Goal: Information Seeking & Learning: Check status

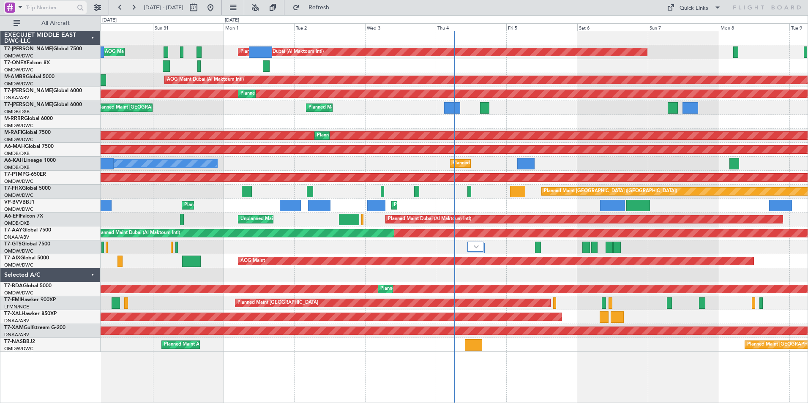
click at [24, 8] on span at bounding box center [20, 7] width 10 height 11
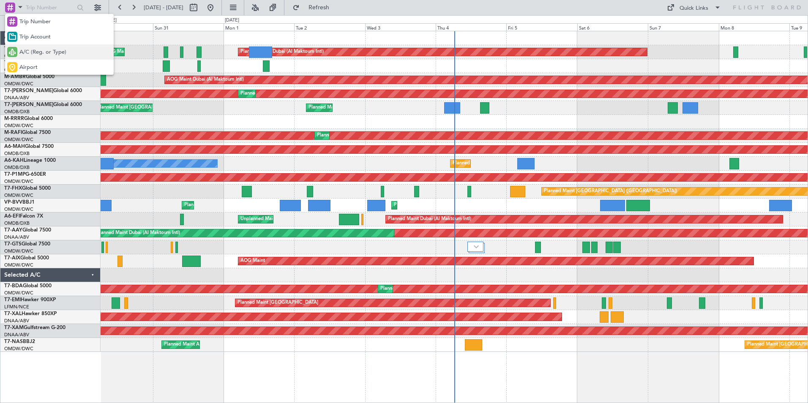
click at [40, 52] on span "A/C (Reg. or Type)" at bounding box center [42, 52] width 47 height 8
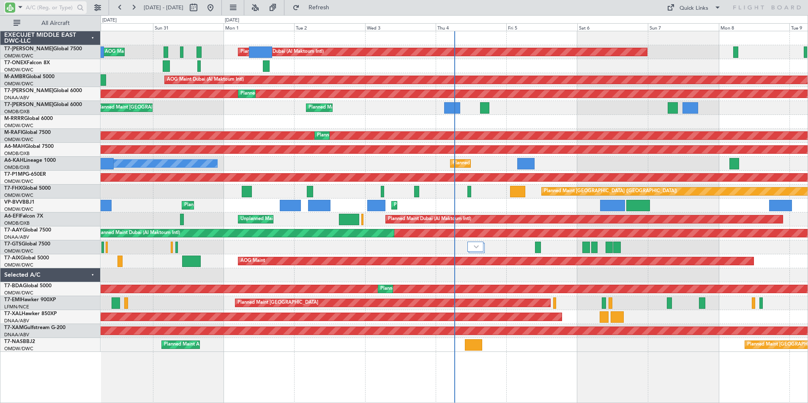
click at [47, 6] on input "text" at bounding box center [50, 7] width 49 height 13
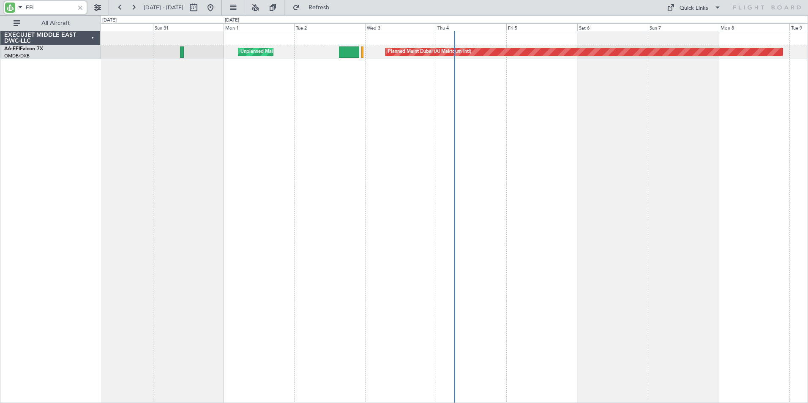
click at [50, 6] on input "EFI" at bounding box center [50, 7] width 49 height 13
click at [0, 5] on html "EFI [DATE] - [DATE] Refresh Quick Links All Aircraft Planned Maint [GEOGRAPHIC_…" at bounding box center [404, 201] width 808 height 403
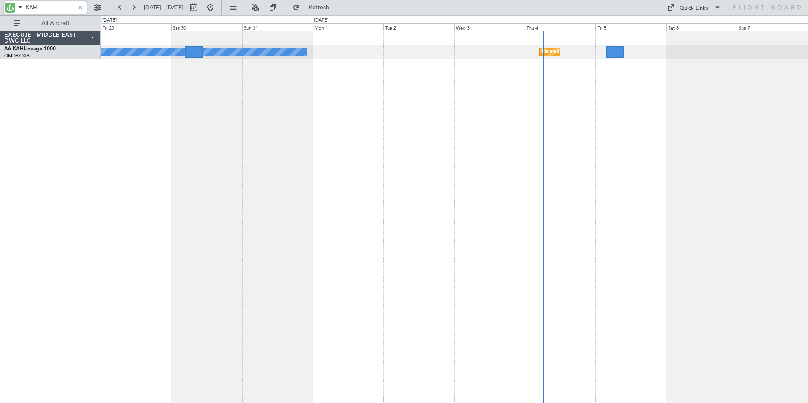
click at [419, 220] on div "Planned Maint Dubai (Al Maktoum Intl) No Crew" at bounding box center [454, 217] width 707 height 372
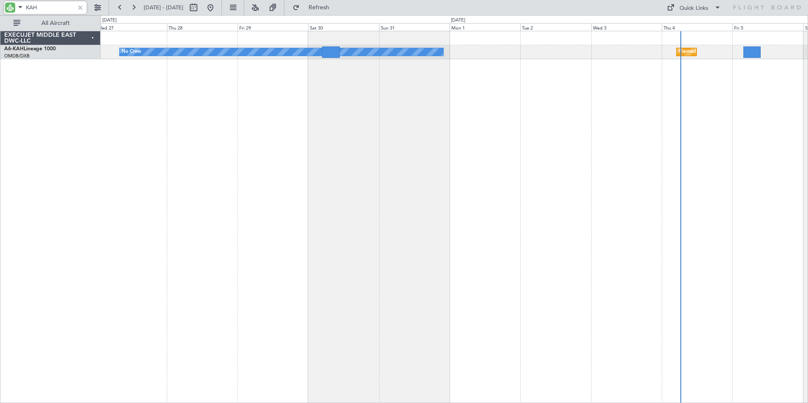
click at [424, 181] on div "Planned Maint Dubai (Al Maktoum Intl) No Crew" at bounding box center [454, 217] width 707 height 372
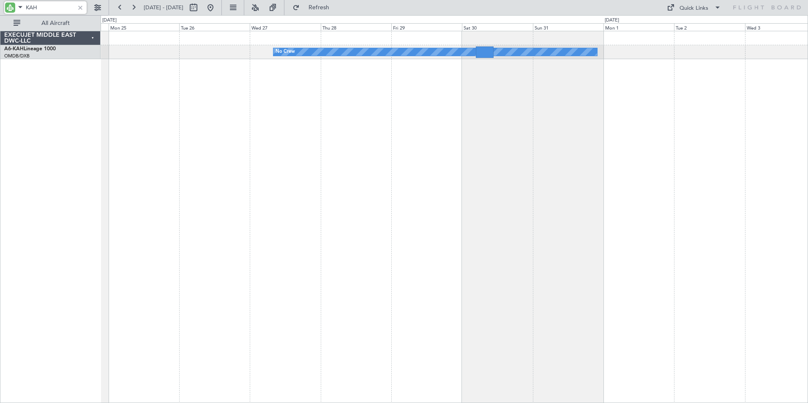
click at [332, 166] on div "No Crew Planned Maint [GEOGRAPHIC_DATA] (Al Maktoum Intl) Planned Maint [GEOGRA…" at bounding box center [454, 217] width 707 height 372
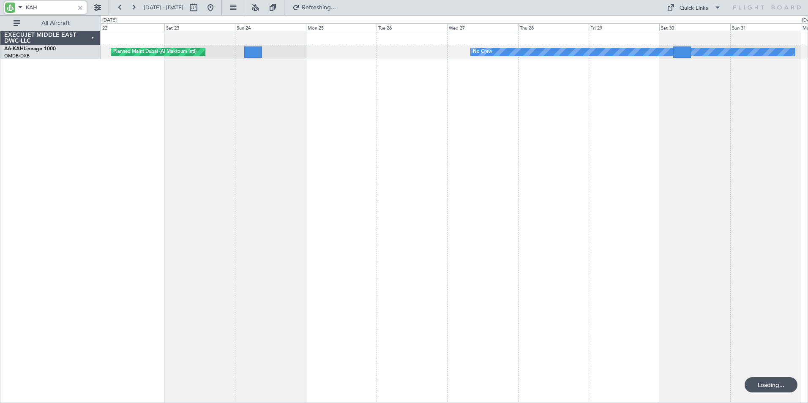
click at [391, 164] on div "No Crew Planned Maint [GEOGRAPHIC_DATA] (Al Maktoum Intl)" at bounding box center [454, 217] width 707 height 372
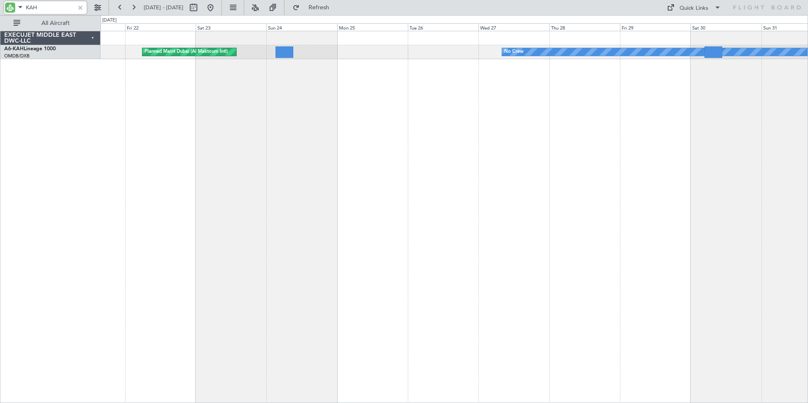
click at [320, 123] on div "Planned Maint Dubai (Al Maktoum Intl) No Crew" at bounding box center [454, 217] width 707 height 372
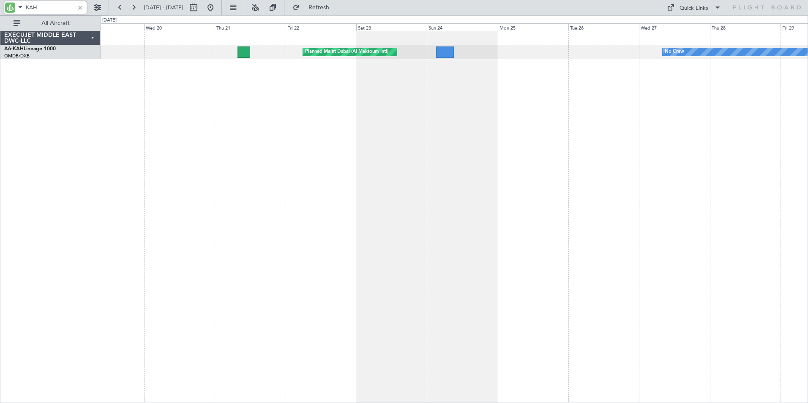
click at [386, 118] on div "Planned Maint Dubai (Al Maktoum Intl) No Crew" at bounding box center [454, 217] width 707 height 372
drag, startPoint x: 30, startPoint y: 9, endPoint x: 37, endPoint y: 22, distance: 14.4
click at [30, 9] on input "KAH" at bounding box center [50, 7] width 49 height 13
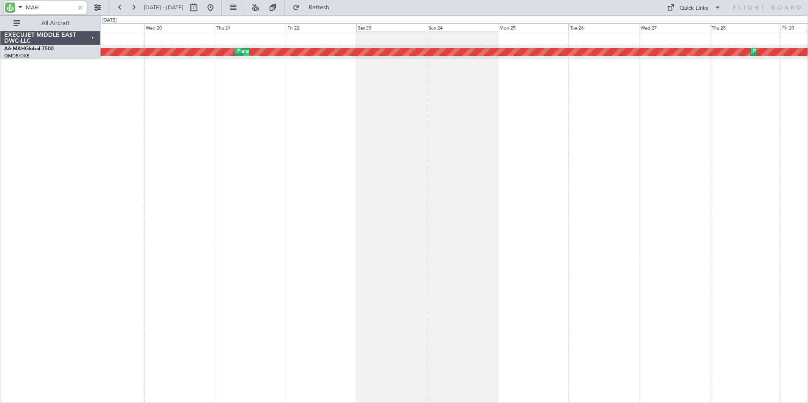
drag, startPoint x: 48, startPoint y: 6, endPoint x: -5, endPoint y: 6, distance: 52.4
click at [0, 6] on html "MAH [DATE] - [DATE] Refresh Quick Links All Aircraft Planned Maint [GEOGRAPHIC_…" at bounding box center [404, 201] width 808 height 403
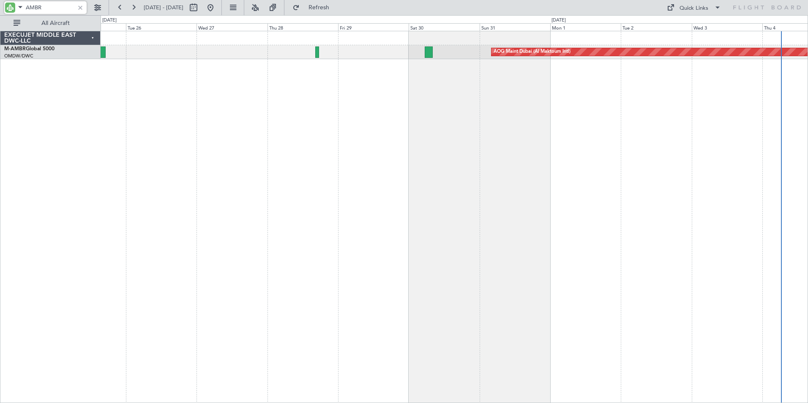
click at [208, 207] on div "AOG Maint Dubai (Al Maktoum Intl)" at bounding box center [454, 217] width 707 height 372
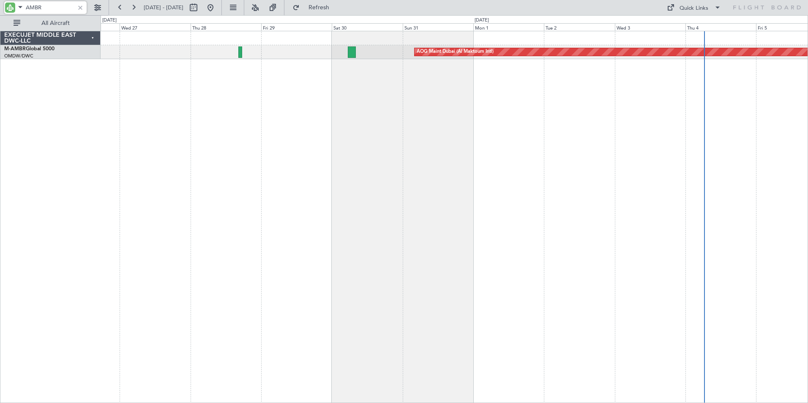
click at [357, 206] on div "AOG Maint Dubai (Al Maktoum Intl)" at bounding box center [454, 217] width 707 height 372
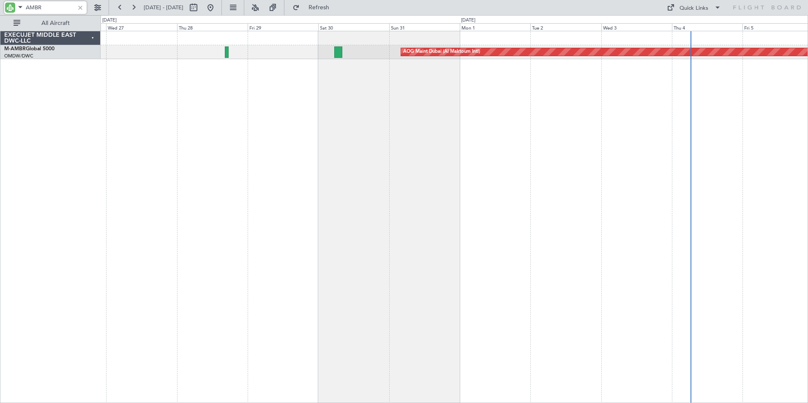
click at [52, 11] on input "AMBR" at bounding box center [50, 7] width 49 height 13
drag, startPoint x: 52, startPoint y: 9, endPoint x: -26, endPoint y: 14, distance: 77.4
click at [0, 14] on html "AMBR [DATE] - [DATE] Refresh Quick Links All Aircraft AOG Maint [GEOGRAPHIC_DAT…" at bounding box center [404, 201] width 808 height 403
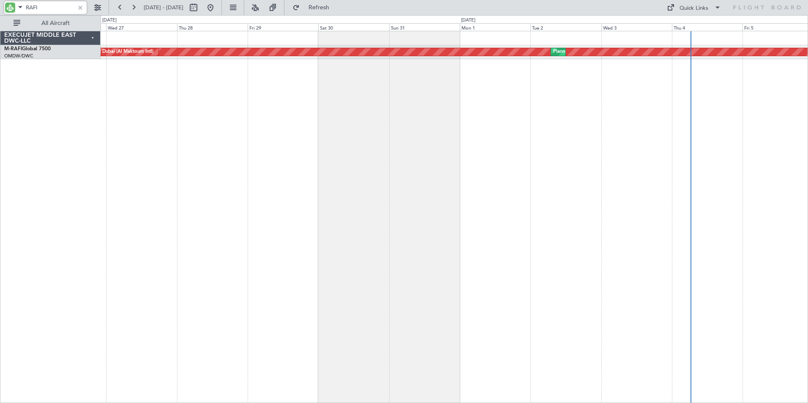
click at [209, 141] on div "Planned Maint Dubai (Al Maktoum Intl) Planned Maint [GEOGRAPHIC_DATA] (Al Makto…" at bounding box center [454, 217] width 707 height 372
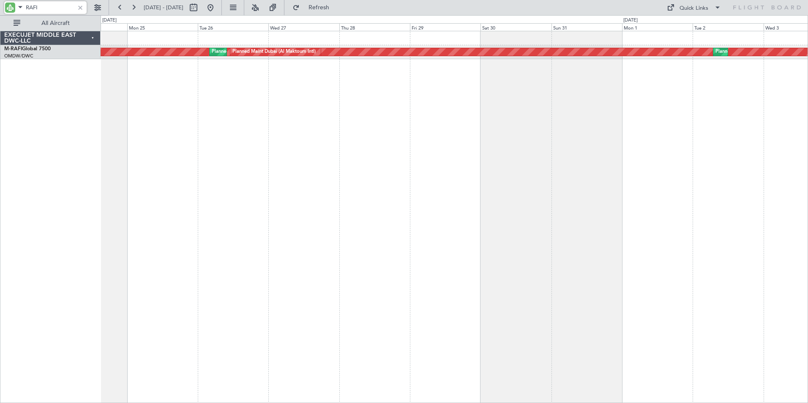
click at [579, 176] on div "Planned Maint Dubai (Al Maktoum Intl) Planned Maint [GEOGRAPHIC_DATA] (Al Makto…" at bounding box center [454, 217] width 707 height 372
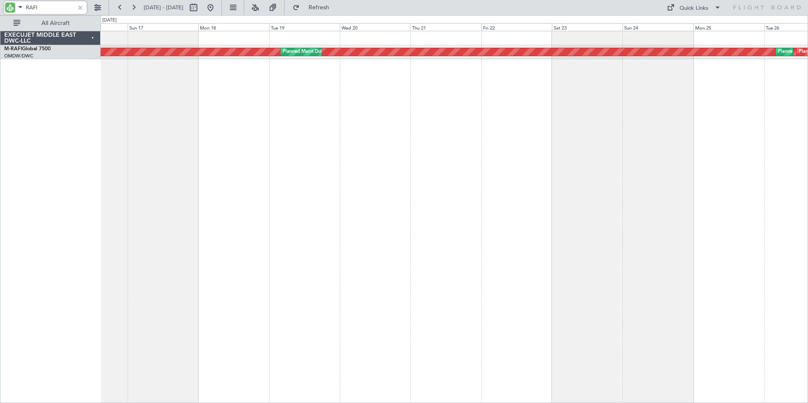
click at [621, 165] on div "Planned Maint Dubai (Al Maktoum Intl) Planned Maint [GEOGRAPHIC_DATA] (Al Makto…" at bounding box center [454, 217] width 707 height 372
click at [596, 158] on div "Planned Maint Dubai (Al Maktoum Intl) Planned Maint [GEOGRAPHIC_DATA] (Al Makto…" at bounding box center [454, 217] width 707 height 372
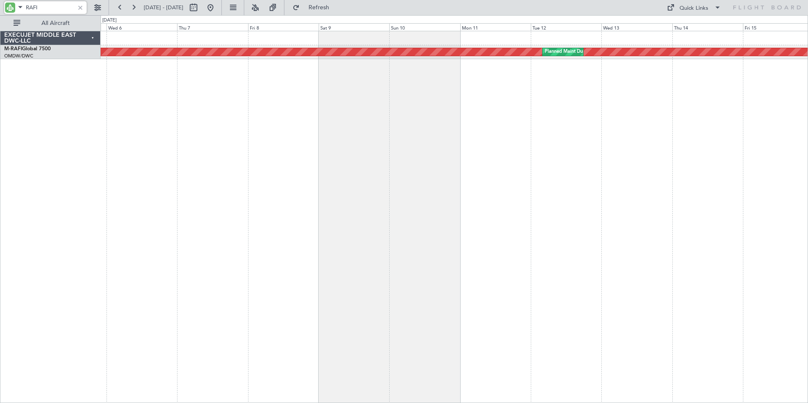
click at [581, 152] on div "Planned Maint Dubai (Al Maktoum Intl) Planned Maint [GEOGRAPHIC_DATA] (Al Makto…" at bounding box center [454, 217] width 707 height 372
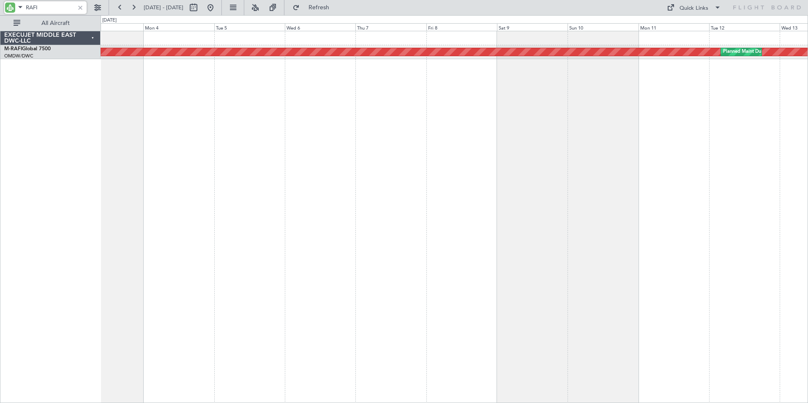
click at [647, 156] on div "Planned Maint Dubai (Al Maktoum Intl) Planned Maint [GEOGRAPHIC_DATA] (Al Makto…" at bounding box center [454, 217] width 707 height 372
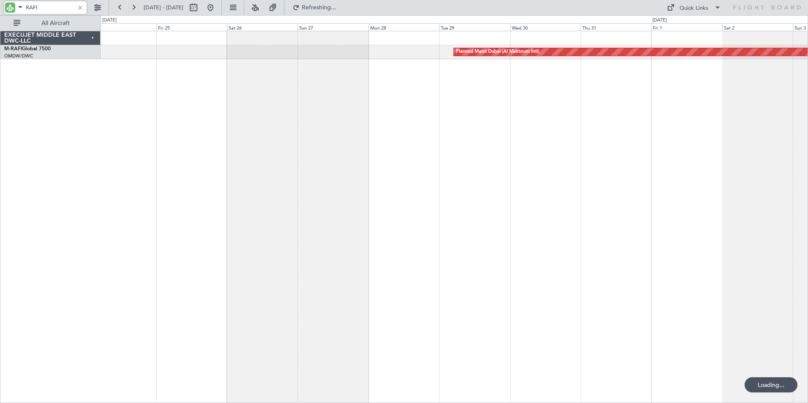
click at [655, 158] on div "Planned Maint Dubai (Al Maktoum Intl)" at bounding box center [454, 217] width 707 height 372
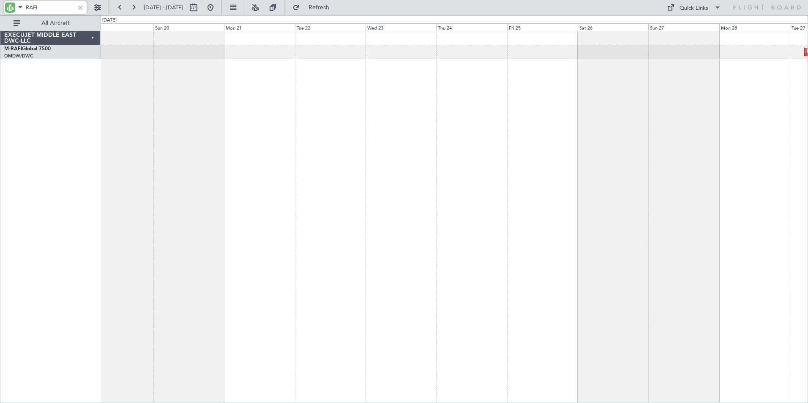
click at [697, 157] on div "Planned Maint Dubai (Al Maktoum Intl)" at bounding box center [454, 217] width 707 height 372
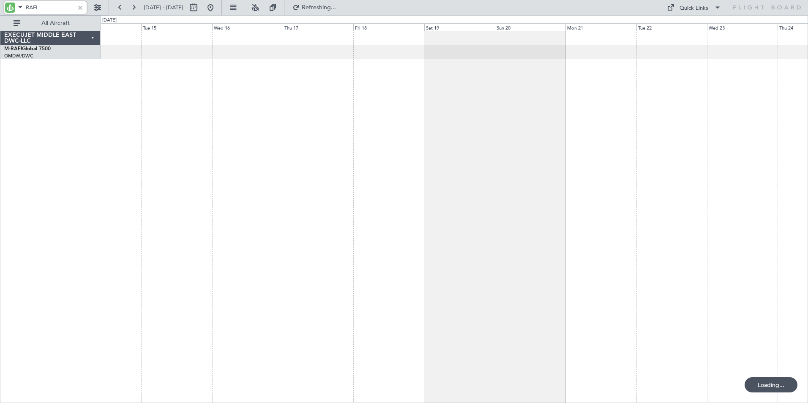
click at [693, 158] on div at bounding box center [454, 217] width 707 height 372
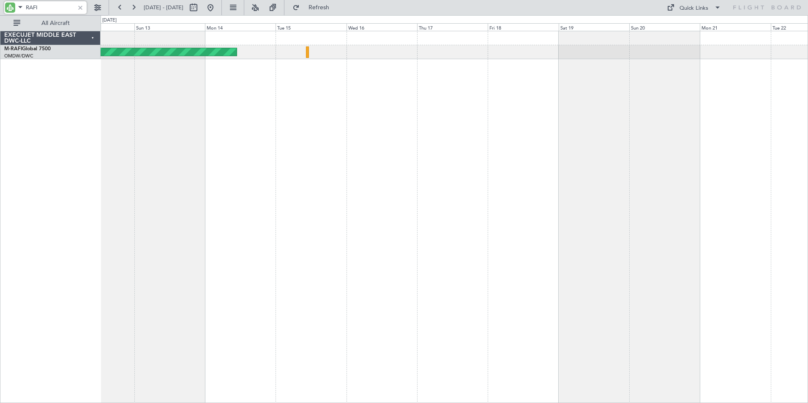
click at [39, 147] on div "Planned Maint Dubai (Al Maktoum Intl) Planned Maint [GEOGRAPHIC_DATA] (Al Makto…" at bounding box center [404, 209] width 808 height 388
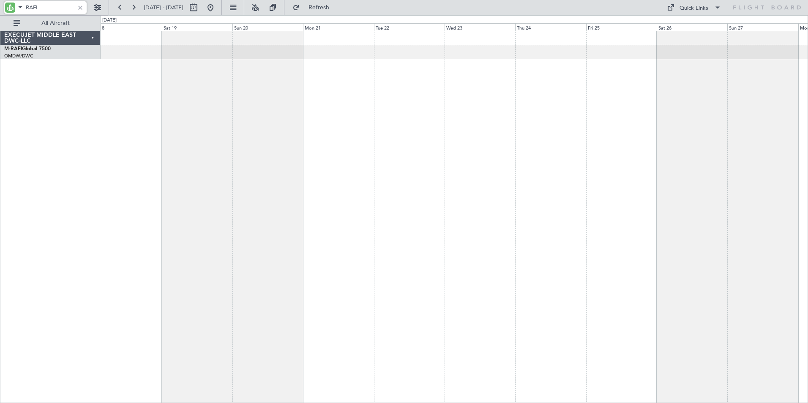
click at [237, 173] on div "Planned Maint Dubai (Al Maktoum Intl)" at bounding box center [454, 217] width 707 height 372
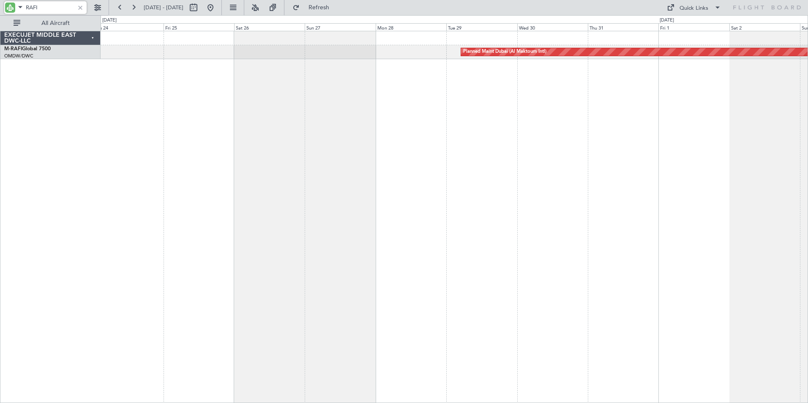
click at [164, 174] on div "Planned Maint Dubai (Al Maktoum Intl) Planned Maint [GEOGRAPHIC_DATA] (Al Makto…" at bounding box center [454, 217] width 707 height 372
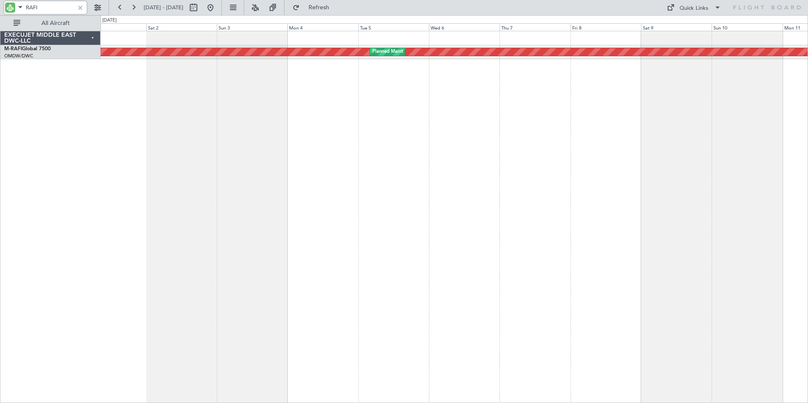
click at [231, 170] on div "Planned Maint Dubai (Al Maktoum Intl) Planned Maint [GEOGRAPHIC_DATA] (Al Makto…" at bounding box center [454, 217] width 707 height 372
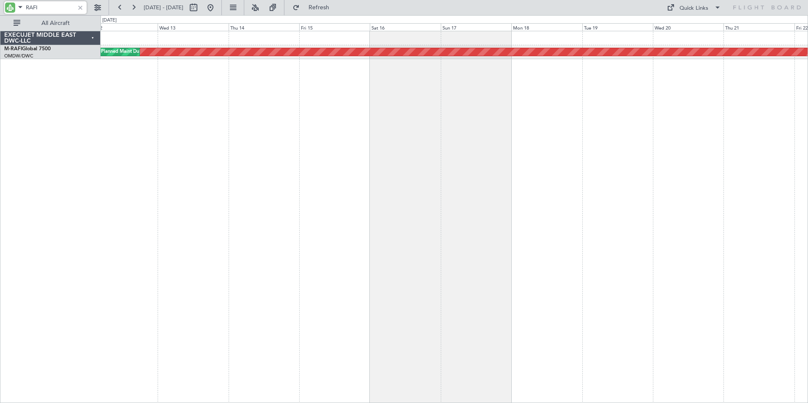
click at [317, 163] on div "Planned Maint Dubai (Al Maktoum Intl) Planned Maint [GEOGRAPHIC_DATA] (Al Makto…" at bounding box center [454, 217] width 707 height 372
click at [253, 168] on div "Planned Maint Dubai (Al Maktoum Intl) Planned Maint [GEOGRAPHIC_DATA] (Al Makto…" at bounding box center [454, 217] width 707 height 372
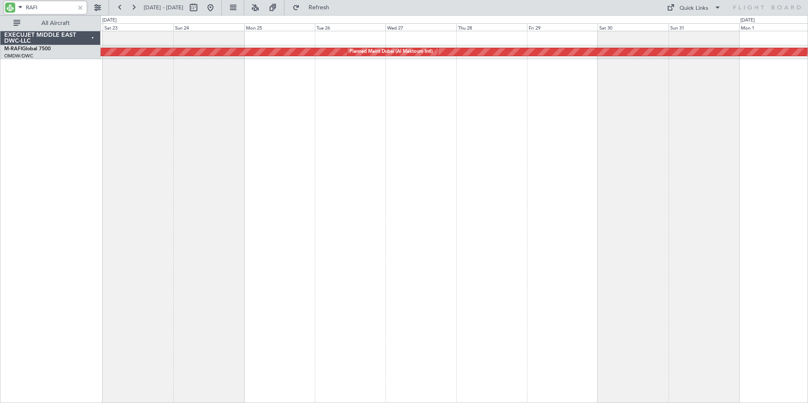
click at [327, 179] on div "Planned Maint Dubai (Al Maktoum Intl) Planned Maint [GEOGRAPHIC_DATA] (Al Makto…" at bounding box center [454, 217] width 707 height 372
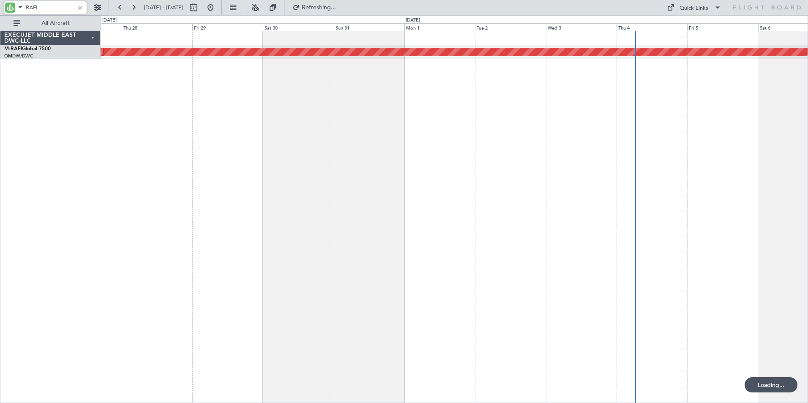
click at [406, 186] on div "Planned Maint Dubai (Al Maktoum Intl) Planned Maint [GEOGRAPHIC_DATA] (Al Makto…" at bounding box center [454, 217] width 707 height 372
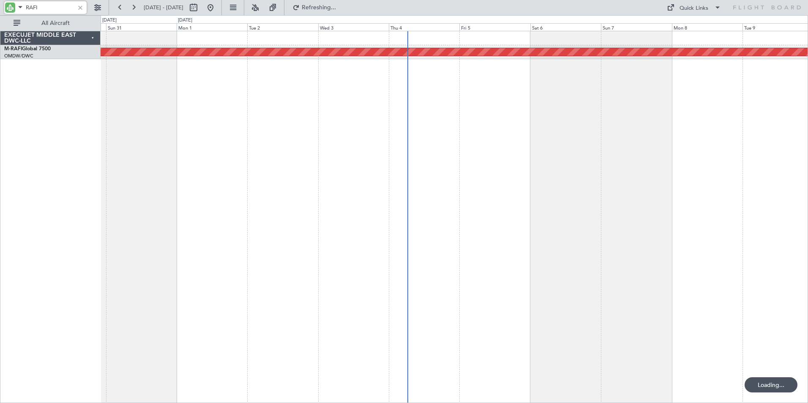
click at [446, 191] on div "Planned Maint Dubai (Al Maktoum Intl)" at bounding box center [454, 217] width 707 height 372
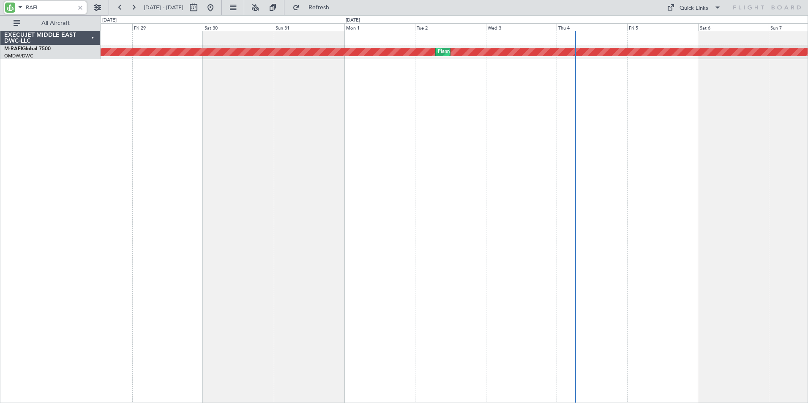
click at [415, 186] on div "Planned Maint Dubai (Al Maktoum Intl) Planned Maint [GEOGRAPHIC_DATA] (Al Makto…" at bounding box center [454, 217] width 707 height 372
click at [54, 7] on input "RAFI" at bounding box center [50, 7] width 49 height 13
drag, startPoint x: 46, startPoint y: 10, endPoint x: 1, endPoint y: 10, distance: 45.6
click at [1, 10] on div "RAFI" at bounding box center [54, 7] width 109 height 15
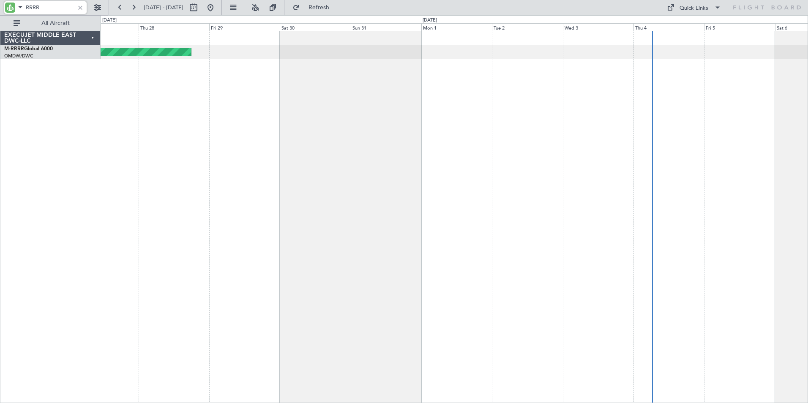
click at [364, 166] on div "Planned Maint Dubai (Al Maktoum Intl)" at bounding box center [454, 217] width 707 height 372
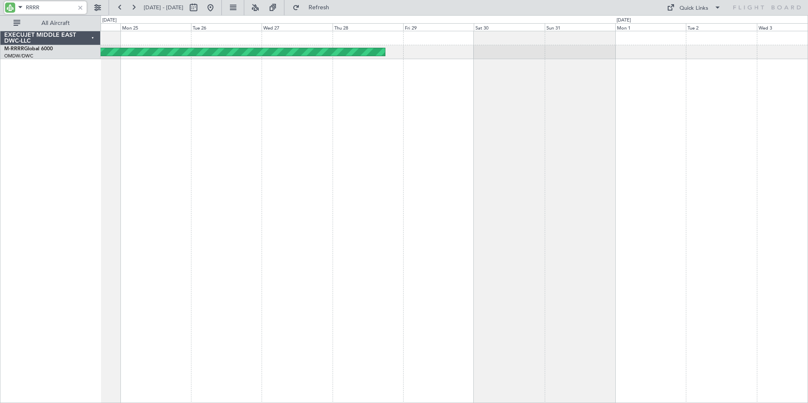
click at [426, 161] on div "Planned Maint Dubai (Al Maktoum Intl)" at bounding box center [454, 217] width 707 height 372
click at [410, 147] on div "Planned Maint Dubai (Al Maktoum Intl)" at bounding box center [454, 217] width 707 height 372
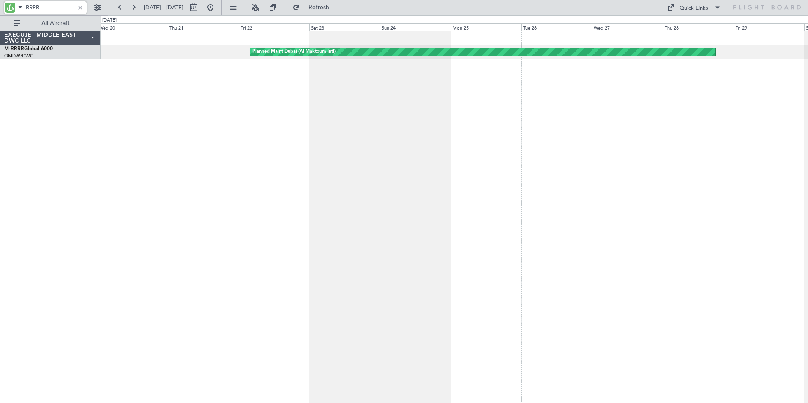
click at [406, 147] on div "Planned Maint Dubai (Al Maktoum Intl)" at bounding box center [454, 217] width 707 height 372
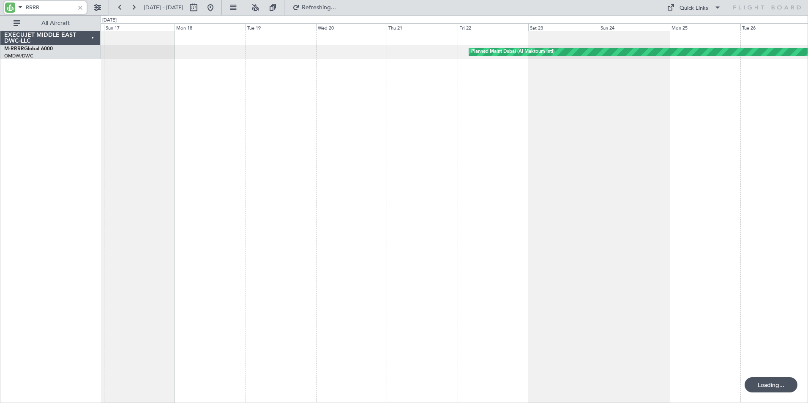
click at [384, 152] on div "Planned Maint Dubai (Al Maktoum Intl)" at bounding box center [454, 217] width 707 height 372
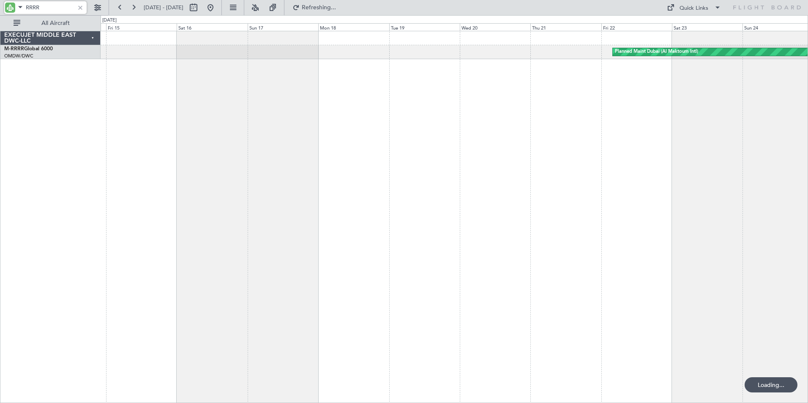
click at [393, 161] on div "Planned Maint Dubai (Al Maktoum Intl)" at bounding box center [454, 217] width 707 height 372
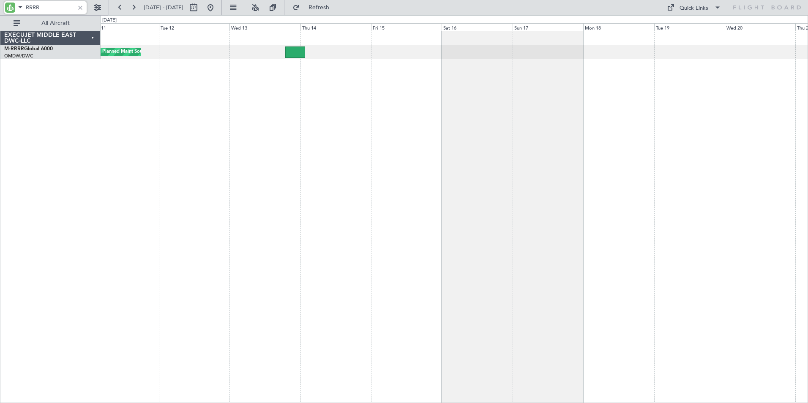
click at [468, 155] on div "Planned Maint Southend Planned Maint [GEOGRAPHIC_DATA] (Al Maktoum Intl)" at bounding box center [454, 217] width 707 height 372
click at [57, 8] on input "RRRR" at bounding box center [50, 7] width 49 height 13
drag, startPoint x: 57, startPoint y: 8, endPoint x: -33, endPoint y: 8, distance: 89.6
click at [0, 8] on html "RRRR [DATE] - [DATE] Refresh Quick Links All Aircraft Planned Maint Southend Pl…" at bounding box center [404, 201] width 808 height 403
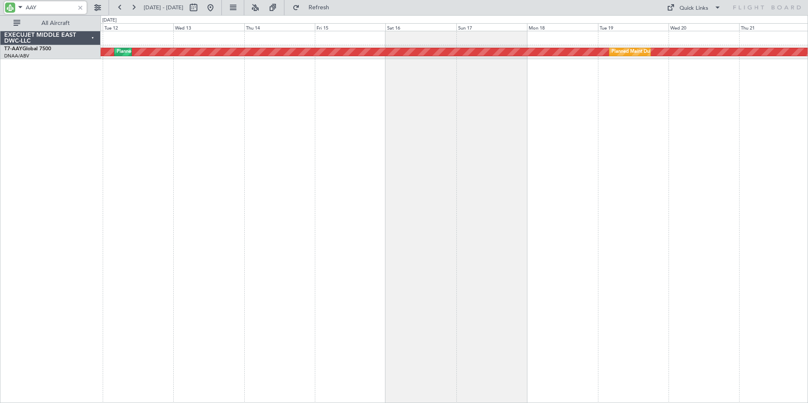
click at [315, 158] on div "Unplanned Maint [GEOGRAPHIC_DATA] (Al Maktoum Intl) Planned Maint [GEOGRAPHIC_D…" at bounding box center [454, 217] width 707 height 372
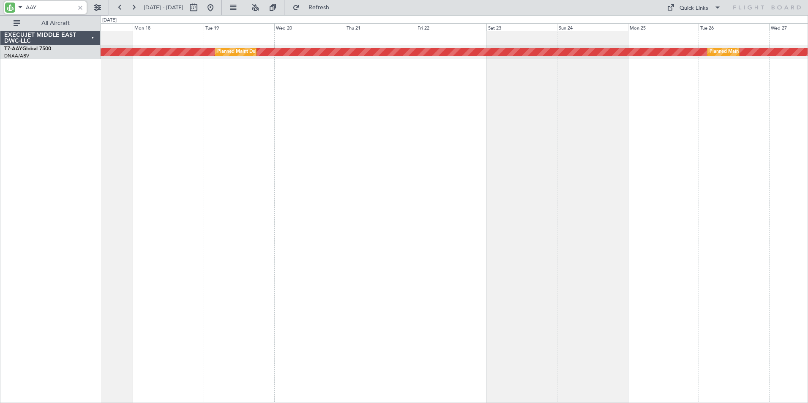
click at [293, 152] on div "Unplanned Maint [GEOGRAPHIC_DATA] (Al Maktoum Intl) Planned Maint [GEOGRAPHIC_D…" at bounding box center [454, 217] width 707 height 372
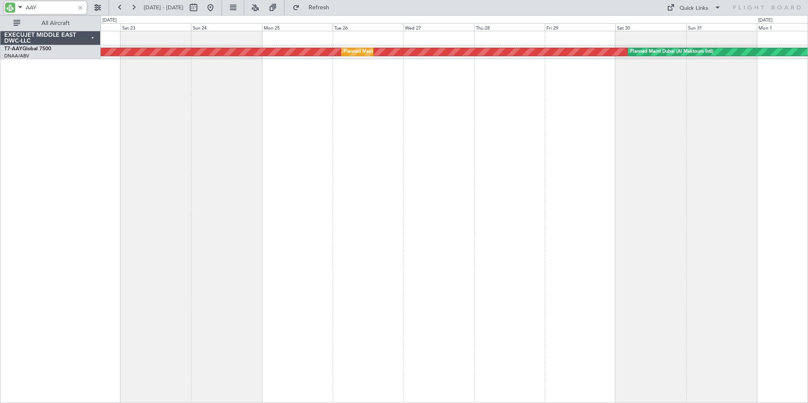
click at [284, 169] on div "Unplanned Maint [GEOGRAPHIC_DATA] (Al Maktoum Intl) Planned Maint [GEOGRAPHIC_D…" at bounding box center [454, 217] width 707 height 372
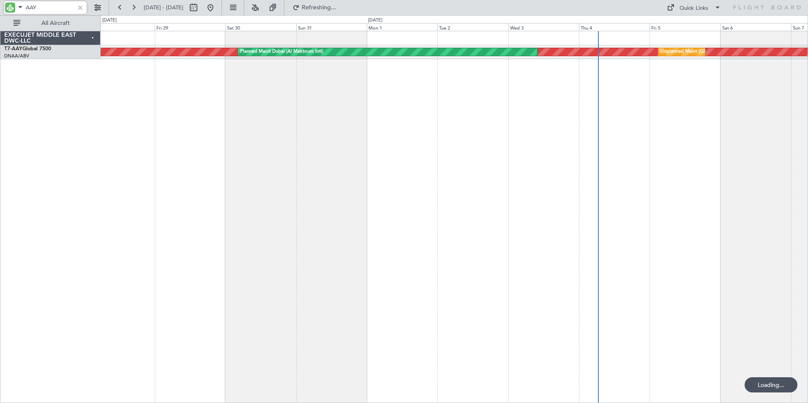
click at [183, 180] on div "Unplanned Maint [GEOGRAPHIC_DATA] (Al Maktoum Intl) Planned Maint [GEOGRAPHIC_D…" at bounding box center [454, 217] width 707 height 372
click at [59, 8] on input "AAY" at bounding box center [50, 7] width 49 height 13
drag, startPoint x: 60, startPoint y: 7, endPoint x: -48, endPoint y: 6, distance: 107.7
click at [0, 6] on html "AAY [DATE] - [DATE] Refresh Quick Links All Aircraft Unplanned Maint [GEOGRAPHI…" at bounding box center [404, 201] width 808 height 403
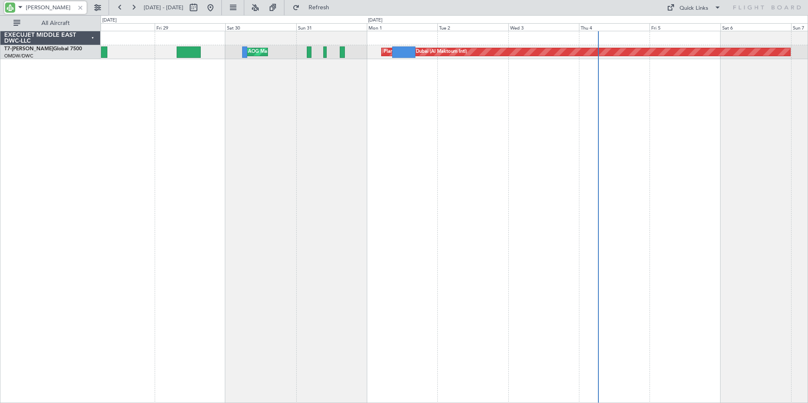
drag, startPoint x: 50, startPoint y: 12, endPoint x: -19, endPoint y: 11, distance: 69.3
click at [0, 11] on html "AYA [DATE] - [DATE] Refresh Quick Links All Aircraft Planned Maint [GEOGRAPHIC_…" at bounding box center [404, 201] width 808 height 403
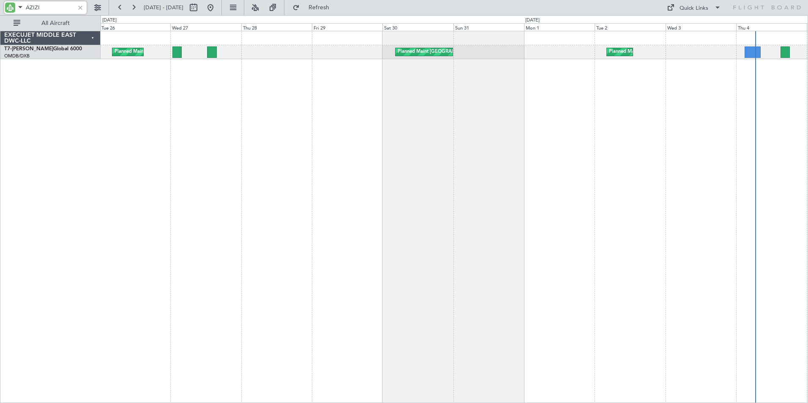
click at [408, 137] on div "Planned Maint [GEOGRAPHIC_DATA] ([GEOGRAPHIC_DATA] Intl) Planned Maint [GEOGRAP…" at bounding box center [454, 217] width 707 height 372
drag, startPoint x: 44, startPoint y: 11, endPoint x: -29, endPoint y: 10, distance: 72.7
click at [0, 10] on html "AZIZI [DATE] - [DATE] Refresh Quick Links All Aircraft Planned Maint [GEOGRAPHI…" at bounding box center [404, 201] width 808 height 403
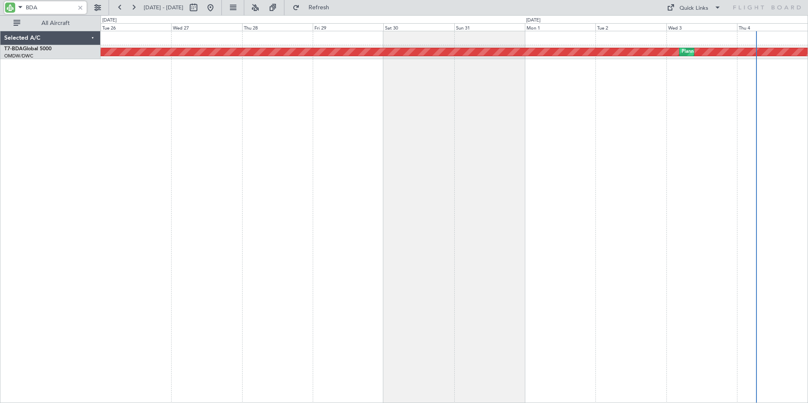
drag, startPoint x: 42, startPoint y: 9, endPoint x: -22, endPoint y: 6, distance: 63.4
click at [0, 6] on html "BDA [DATE] - [DATE] Refresh Quick Links All Aircraft Planned Maint [GEOGRAPHIC_…" at bounding box center [404, 201] width 808 height 403
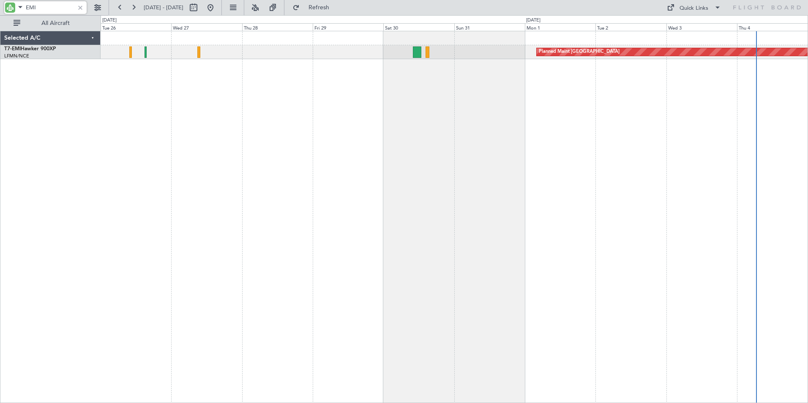
drag, startPoint x: 37, startPoint y: 6, endPoint x: 15, endPoint y: 8, distance: 21.6
click at [15, 8] on div "EMI" at bounding box center [45, 7] width 82 height 13
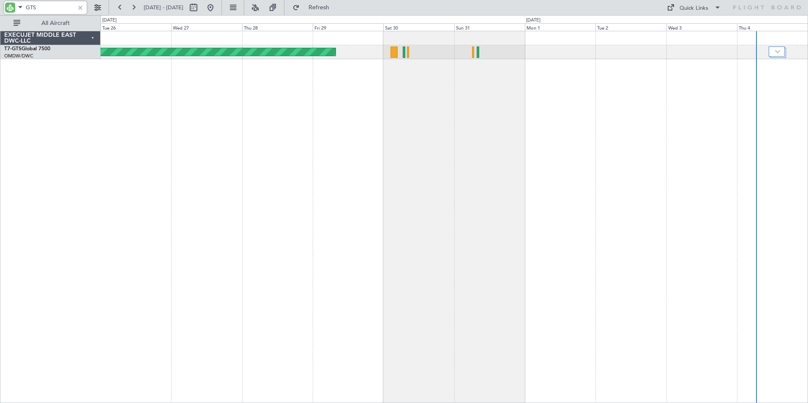
drag, startPoint x: 50, startPoint y: 9, endPoint x: -60, endPoint y: 8, distance: 109.8
click at [0, 8] on html "GTS [DATE] - [DATE] Refresh Quick Links All Aircraft Unplanned Maint [GEOGRAPHI…" at bounding box center [404, 201] width 808 height 403
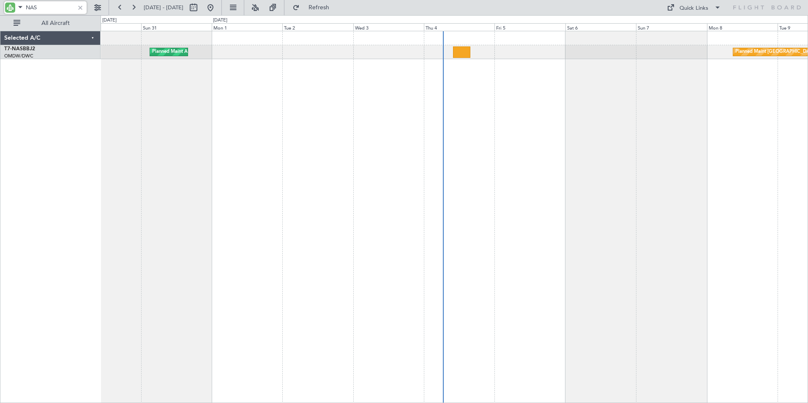
click at [356, 180] on div "Planned Maint Abuja ([PERSON_NAME] Intl) Planned Maint [GEOGRAPHIC_DATA]-[GEOGR…" at bounding box center [454, 217] width 707 height 372
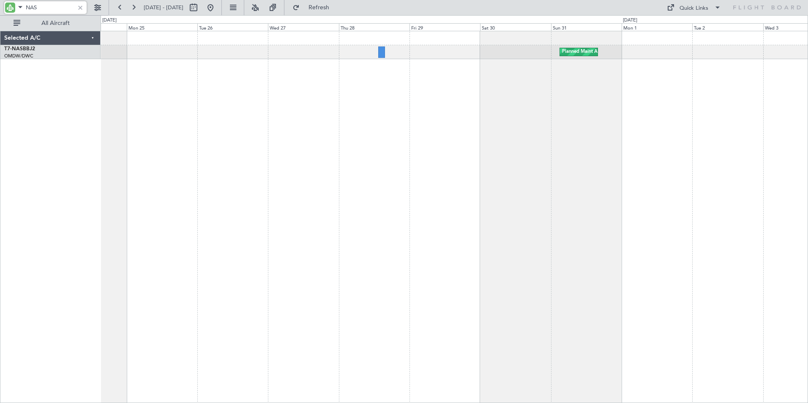
click at [565, 216] on div "Planned Maint Abuja ([PERSON_NAME] Intl) Planned Maint Abuja ([PERSON_NAME] Int…" at bounding box center [454, 217] width 707 height 372
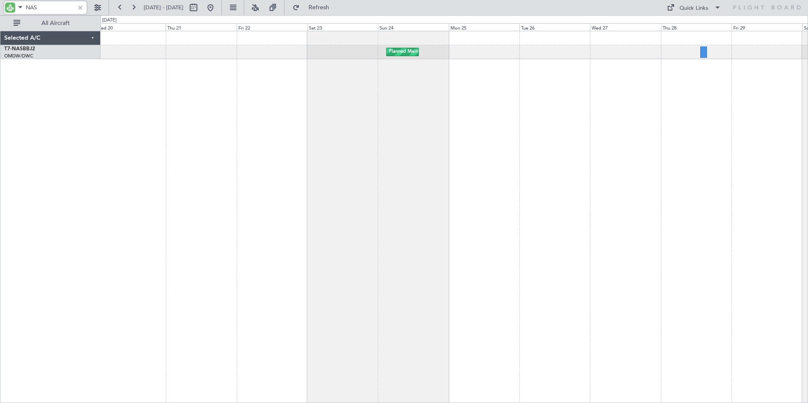
click at [666, 213] on div "Planned Maint Abuja ([PERSON_NAME] Intl) Planned Maint Abuja ([PERSON_NAME] Int…" at bounding box center [454, 217] width 707 height 372
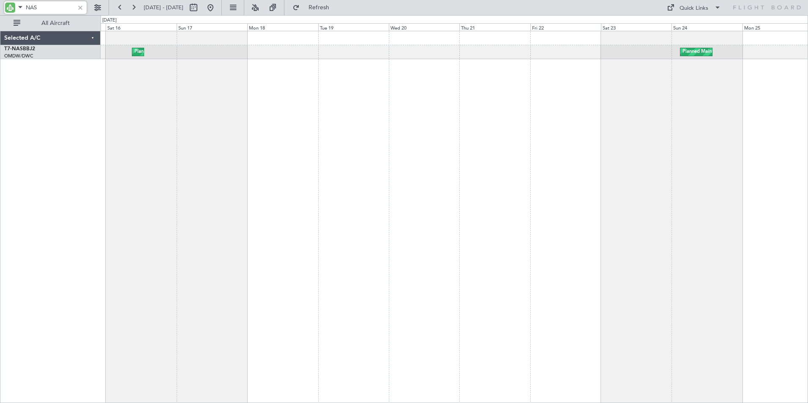
click at [607, 217] on div "Planned Maint Abuja ([PERSON_NAME] Intl) Planned Maint Abuja ([PERSON_NAME] Int…" at bounding box center [454, 217] width 707 height 372
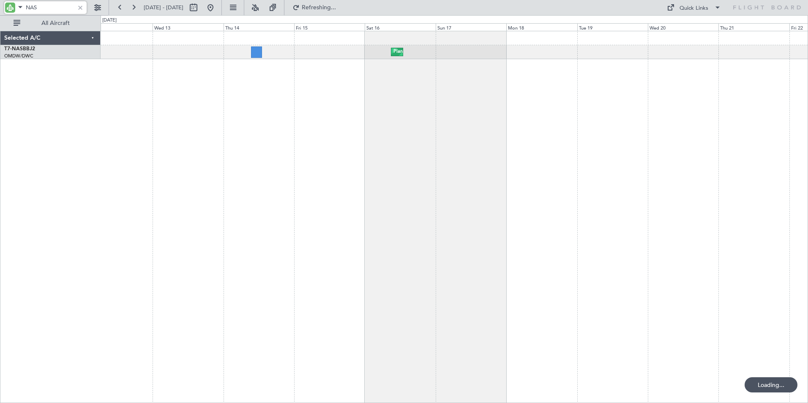
click at [617, 209] on div "Planned Maint Abuja ([PERSON_NAME] Intl) Planned Maint Abuja ([PERSON_NAME] Int…" at bounding box center [454, 217] width 707 height 372
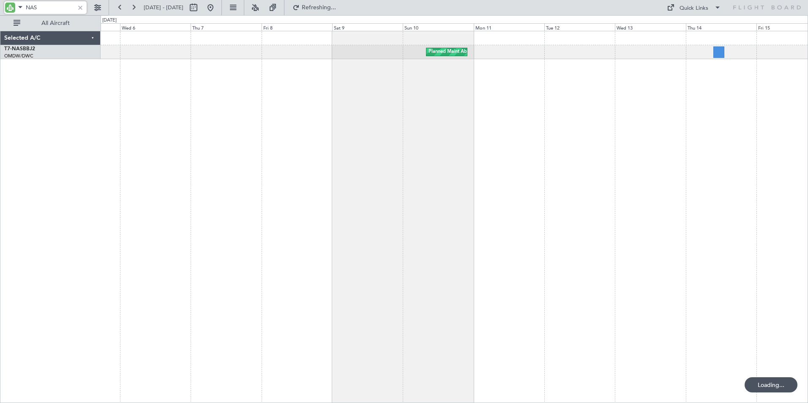
click at [649, 191] on div "Planned Maint Abuja ([PERSON_NAME] Intl) Planned Maint Abuja ([PERSON_NAME] Int…" at bounding box center [454, 217] width 707 height 372
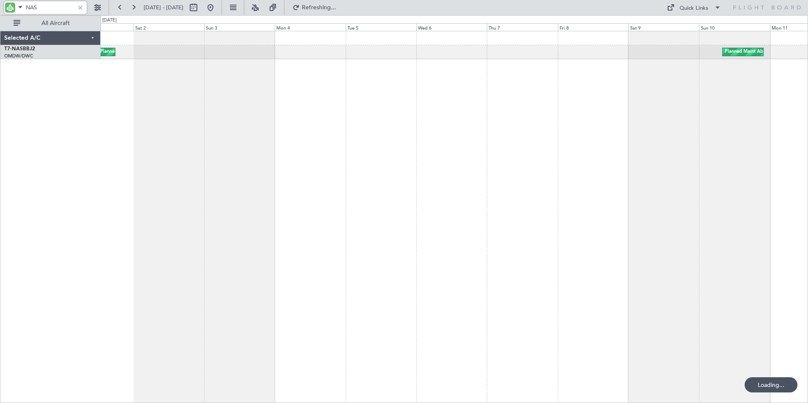
click at [570, 199] on div "Planned Maint Abuja ([PERSON_NAME] Intl) Planned Maint Abuja ([PERSON_NAME] Int…" at bounding box center [454, 217] width 707 height 372
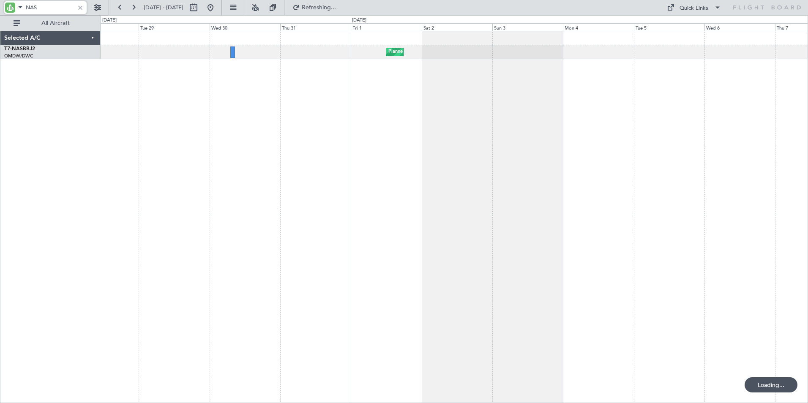
click at [563, 193] on div "Planned Maint Abuja ([PERSON_NAME] Intl)" at bounding box center [454, 217] width 707 height 372
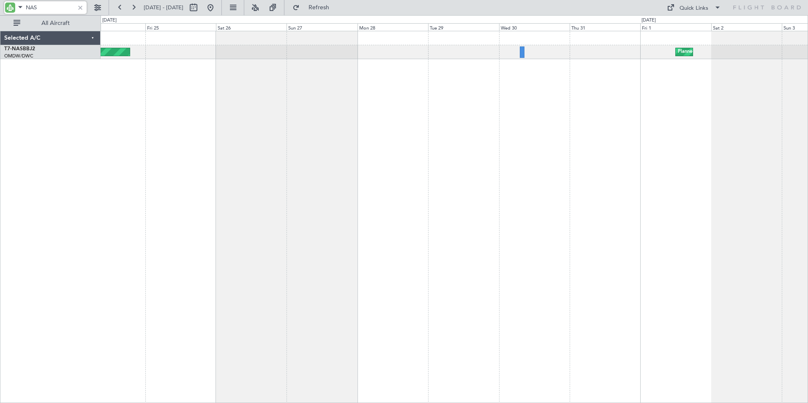
click at [552, 208] on div "Planned Maint Abuja ([PERSON_NAME] Intl) Planned Maint Abuja ([PERSON_NAME] Int…" at bounding box center [454, 217] width 707 height 372
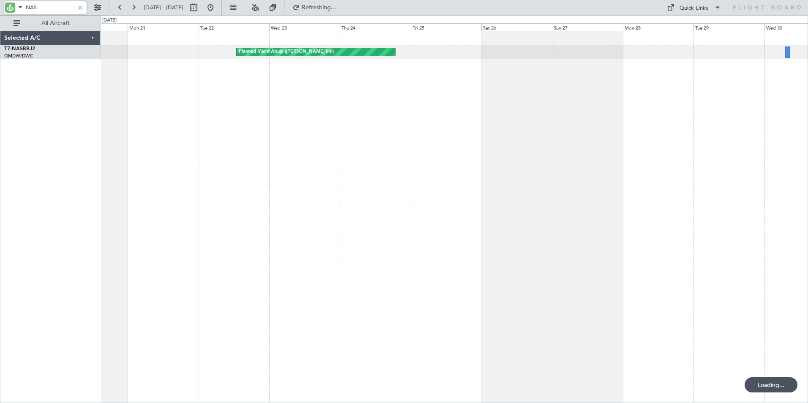
click at [509, 207] on div "Planned Maint Abuja ([PERSON_NAME] Intl) Planned Maint Abuja ([PERSON_NAME] Int…" at bounding box center [454, 217] width 707 height 372
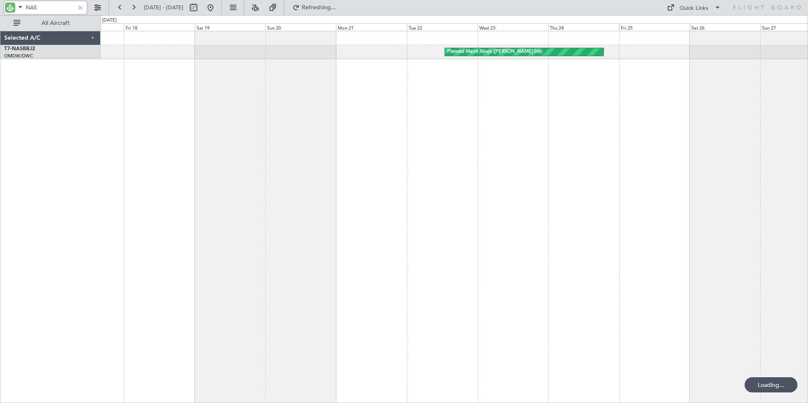
click at [471, 185] on div "Planned Maint Abuja ([PERSON_NAME] Intl) Planned Maint Abuja ([PERSON_NAME] Int…" at bounding box center [454, 217] width 707 height 372
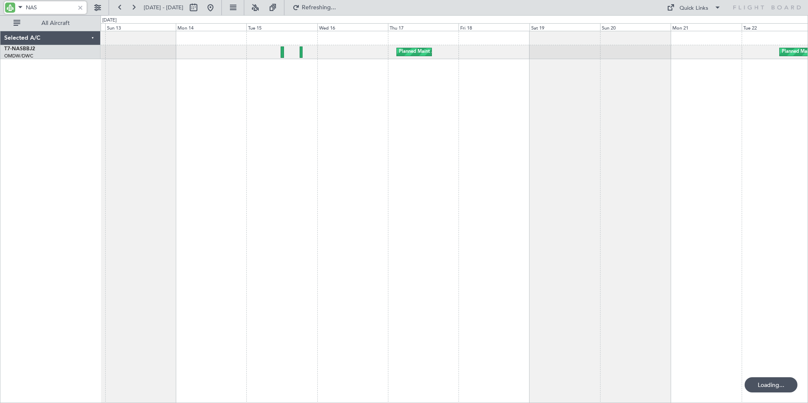
click at [502, 179] on div "Planned Maint Abuja ([PERSON_NAME] Intl) Planned Maint Abuja ([PERSON_NAME] Int…" at bounding box center [454, 217] width 707 height 372
click at [278, 213] on div "Planned Maint Abuja ([PERSON_NAME] Intl) Planned Maint Abuja ([PERSON_NAME] Int…" at bounding box center [454, 217] width 707 height 372
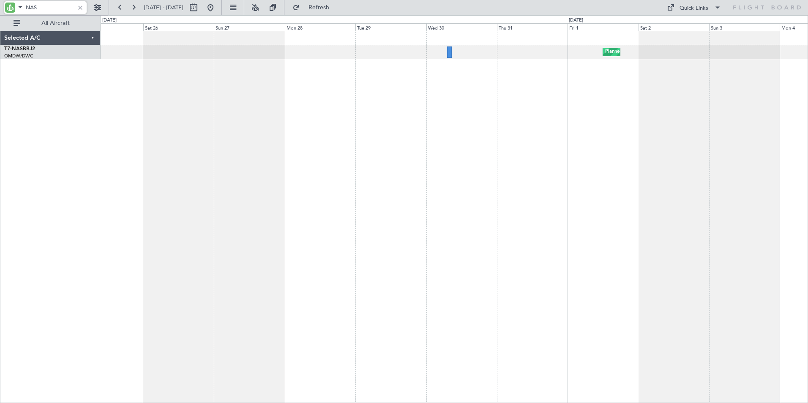
click at [266, 220] on div "Planned Maint Abuja ([PERSON_NAME] Intl) Planned Maint Abuja ([PERSON_NAME] Int…" at bounding box center [454, 217] width 707 height 372
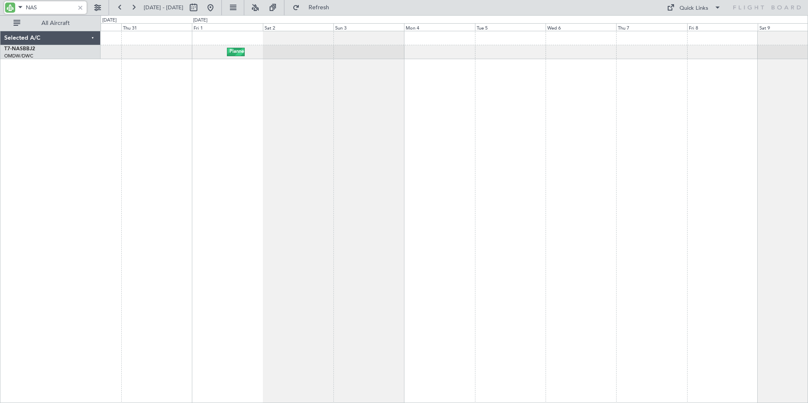
click at [22, 231] on div "Planned Maint Abuja ([PERSON_NAME] Intl) Planned Maint Abuja ([PERSON_NAME] Int…" at bounding box center [404, 209] width 808 height 388
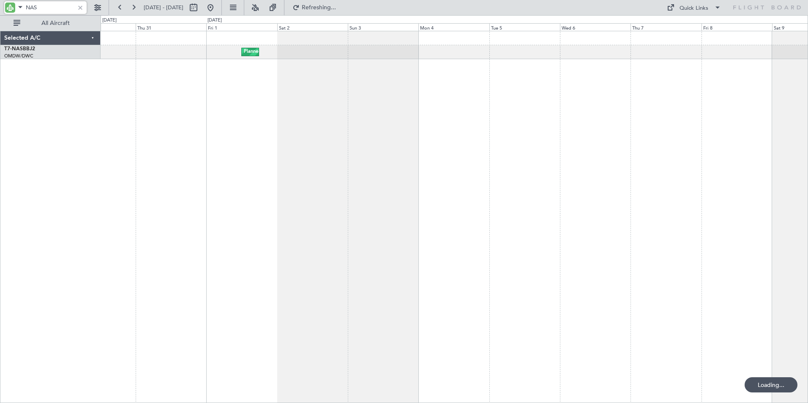
click at [247, 242] on div "Planned Maint Abuja ([PERSON_NAME] Intl) Planned Maint Abuja ([PERSON_NAME] Int…" at bounding box center [454, 217] width 707 height 372
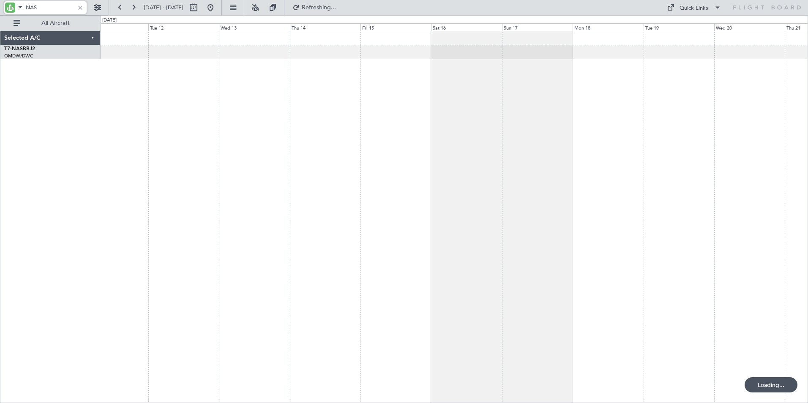
click at [191, 249] on div "Planned Maint Abuja ([PERSON_NAME] Intl)" at bounding box center [454, 217] width 707 height 372
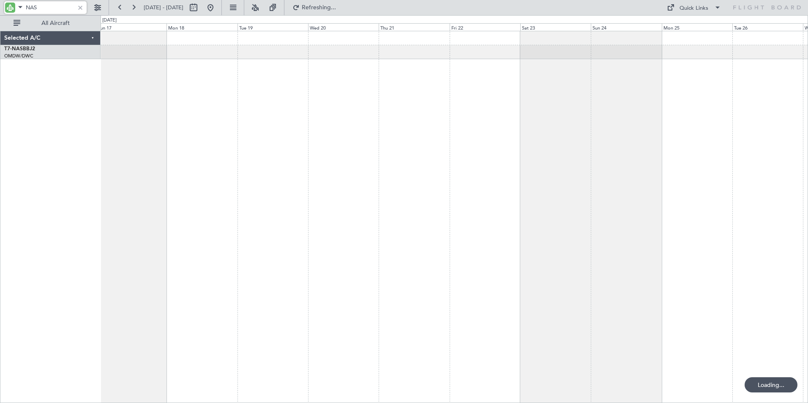
click at [179, 245] on div "Planned Maint Abuja ([PERSON_NAME] Intl)" at bounding box center [454, 217] width 707 height 372
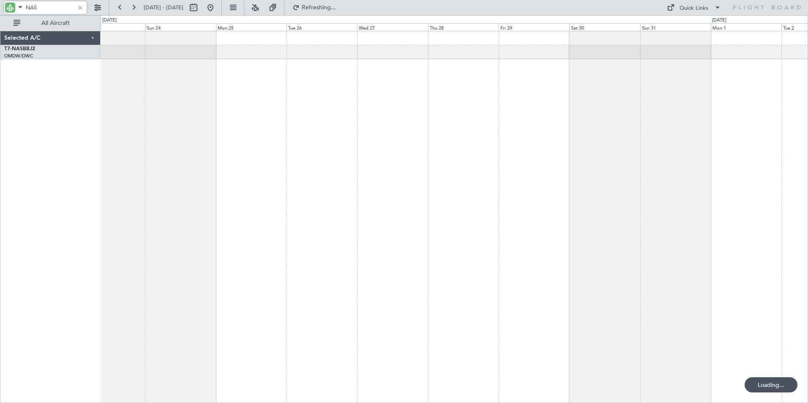
click at [150, 256] on div at bounding box center [454, 217] width 707 height 372
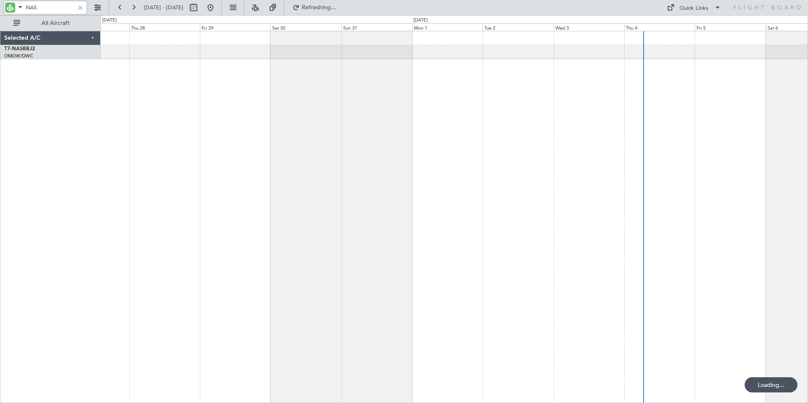
click at [347, 237] on div "Planned Maint [GEOGRAPHIC_DATA]-[GEOGRAPHIC_DATA]" at bounding box center [454, 217] width 707 height 372
drag, startPoint x: 43, startPoint y: 7, endPoint x: -81, endPoint y: 8, distance: 123.3
click at [0, 8] on html "NAS [DATE] - [DATE] Refresh Quick Links All Aircraft Planned Maint Abuja ([PERS…" at bounding box center [404, 201] width 808 height 403
drag, startPoint x: 52, startPoint y: 9, endPoint x: -90, endPoint y: 12, distance: 142.0
click at [0, 12] on html "ONEX [DATE] - [DATE] Refresh Quick Links All Aircraft Planned Maint [GEOGRAPHIC…" at bounding box center [404, 201] width 808 height 403
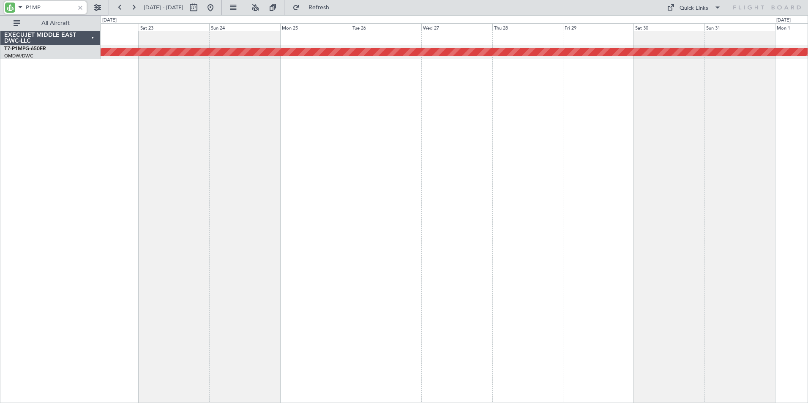
click at [608, 172] on div "Planned Maint Savannah (Savannah/hilton Head Intl)" at bounding box center [454, 217] width 707 height 372
drag, startPoint x: 50, startPoint y: 10, endPoint x: -54, endPoint y: 14, distance: 104.4
click at [0, 14] on html "P1MP [DATE] - [DATE] Refresh Quick Links All Aircraft Planned Maint Savannah ([…" at bounding box center [404, 201] width 808 height 403
type input "X"
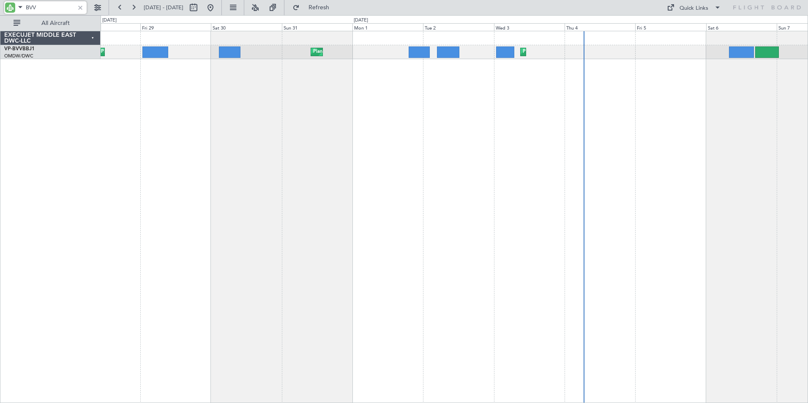
click at [287, 191] on div "Planned Maint Dubai (Al Maktoum Intl) Planned Maint [GEOGRAPHIC_DATA] (Al Makto…" at bounding box center [454, 217] width 707 height 372
type input "BVV"
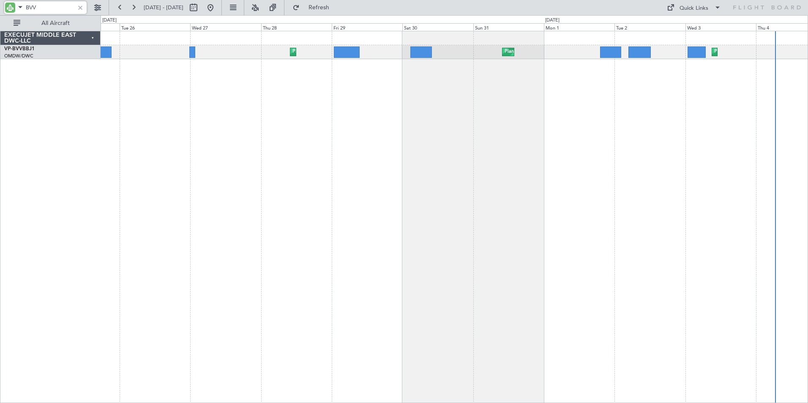
click at [397, 181] on div "Planned Maint Dubai (Al Maktoum Intl) Planned Maint [GEOGRAPHIC_DATA] (Al Makto…" at bounding box center [454, 217] width 707 height 372
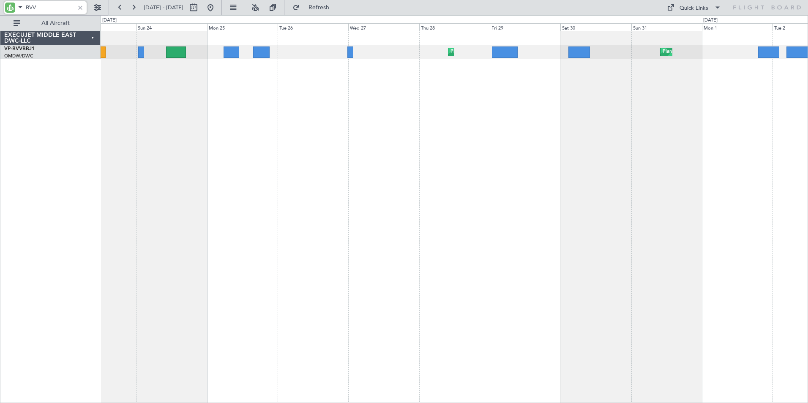
click at [404, 197] on div "Planned Maint Dubai (Al Maktoum Intl) Planned Maint [GEOGRAPHIC_DATA] (Al Makto…" at bounding box center [454, 217] width 707 height 372
